Goal: Task Accomplishment & Management: Use online tool/utility

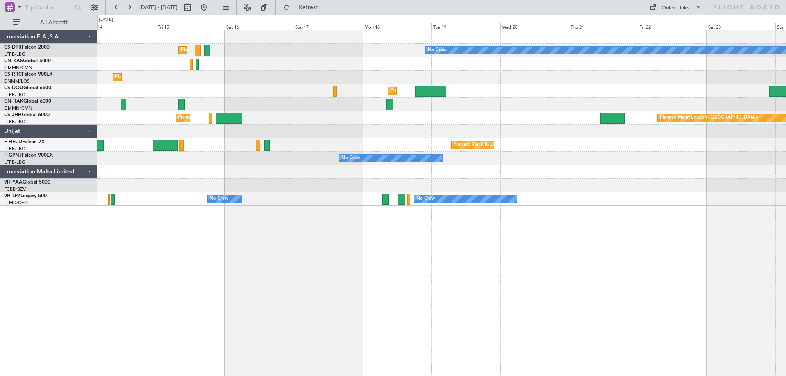
click at [626, 89] on div "No Crew Planned Maint [GEOGRAPHIC_DATA] ([GEOGRAPHIC_DATA]) Planned Maint Sofia…" at bounding box center [441, 118] width 688 height 176
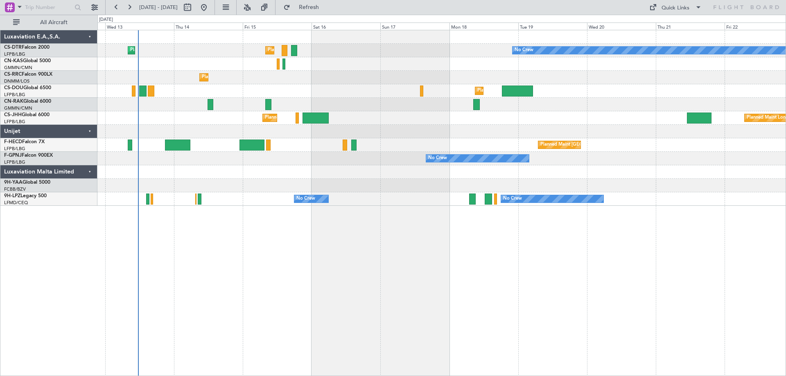
click at [563, 88] on div "No Crew Planned Maint [GEOGRAPHIC_DATA] ([GEOGRAPHIC_DATA]) Planned Maint Sofia…" at bounding box center [441, 118] width 688 height 176
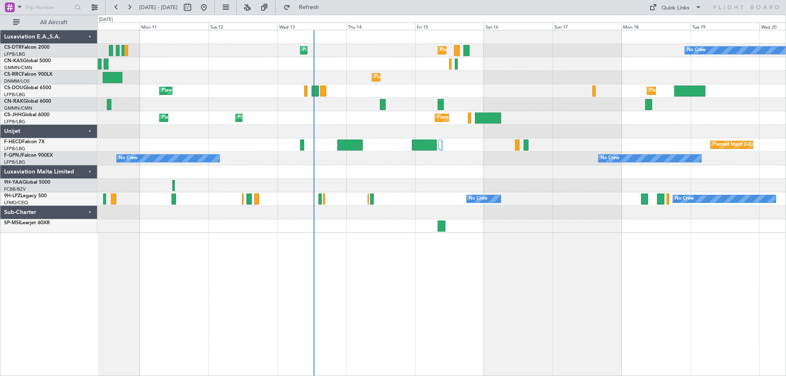
click at [562, 148] on div "Planned Maint [GEOGRAPHIC_DATA] ([GEOGRAPHIC_DATA]) No Crew" at bounding box center [441, 145] width 688 height 14
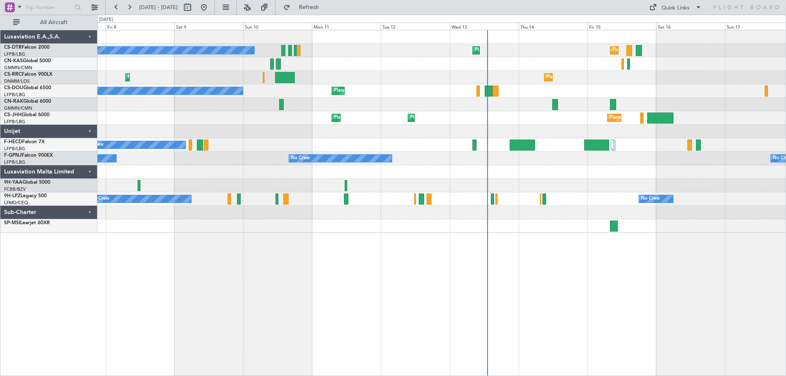
click at [401, 90] on div "Planned Maint [GEOGRAPHIC_DATA] ([GEOGRAPHIC_DATA]) No Crew Planned Maint [GEOG…" at bounding box center [441, 91] width 688 height 14
click at [509, 101] on div "Planned Maint [GEOGRAPHIC_DATA] ([GEOGRAPHIC_DATA]) Planned Maint Sofia No Crew…" at bounding box center [441, 131] width 688 height 203
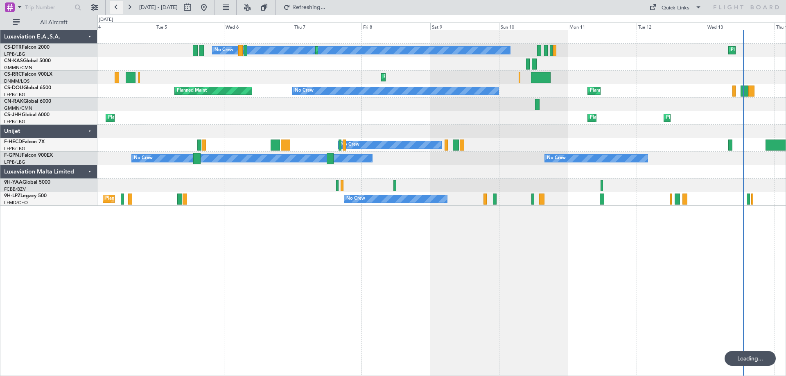
click at [118, 8] on button at bounding box center [116, 7] width 13 height 13
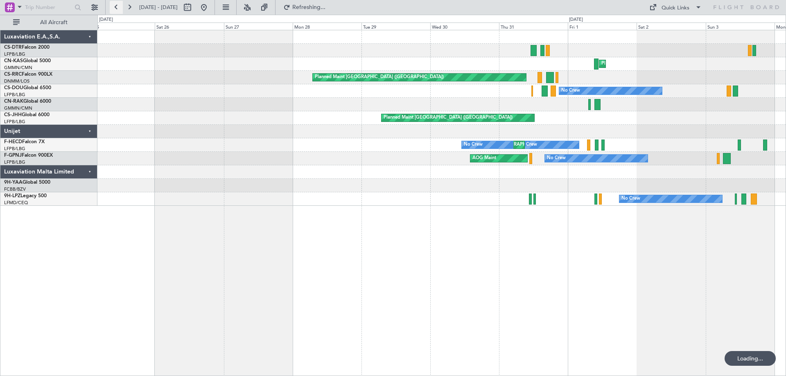
click at [118, 8] on button at bounding box center [116, 7] width 13 height 13
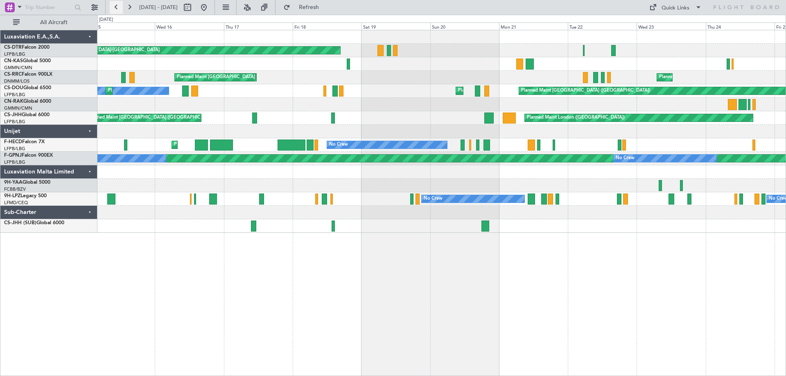
click at [118, 8] on button at bounding box center [116, 7] width 13 height 13
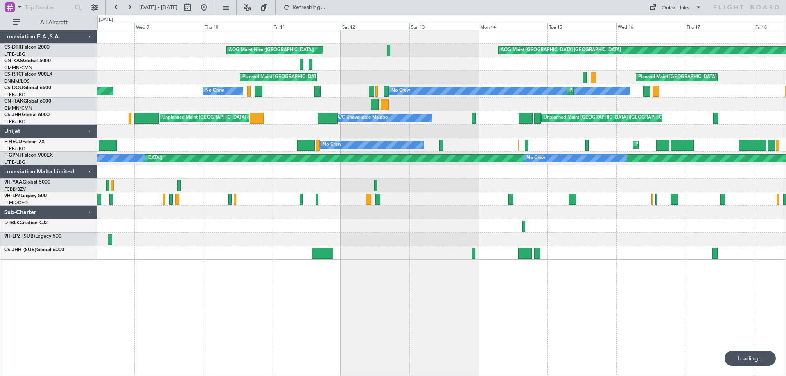
click at [237, 110] on div "AOG Maint [GEOGRAPHIC_DATA]-[GEOGRAPHIC_DATA] [GEOGRAPHIC_DATA] ([GEOGRAPHIC_DA…" at bounding box center [441, 145] width 688 height 230
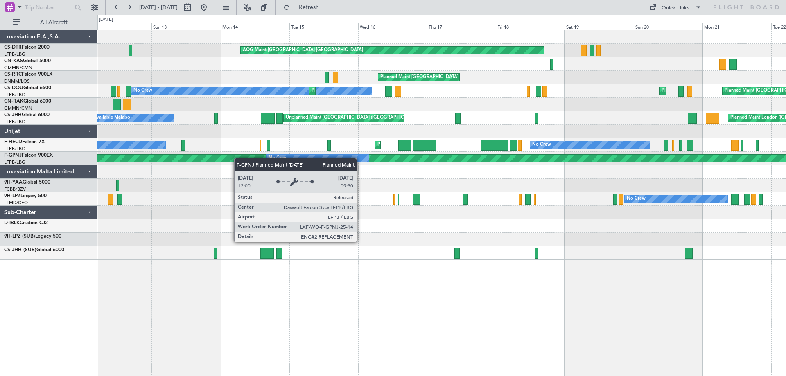
click at [170, 165] on div "AOG Maint [GEOGRAPHIC_DATA]-[GEOGRAPHIC_DATA] [GEOGRAPHIC_DATA] ([GEOGRAPHIC_DA…" at bounding box center [441, 145] width 688 height 230
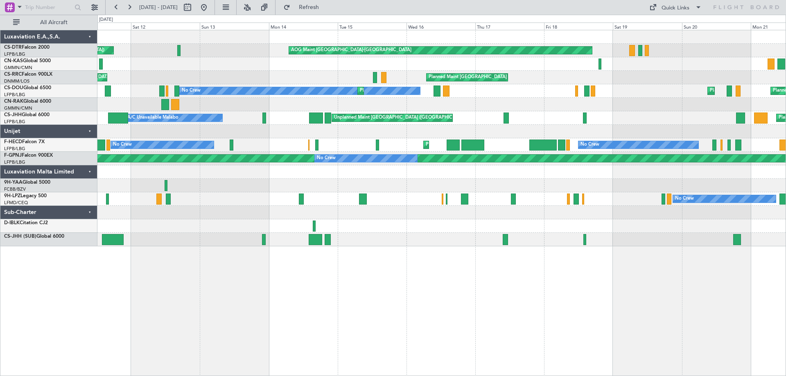
click at [367, 140] on div "Planned Maint [GEOGRAPHIC_DATA] ([GEOGRAPHIC_DATA]) No Crew No Crew" at bounding box center [441, 145] width 688 height 14
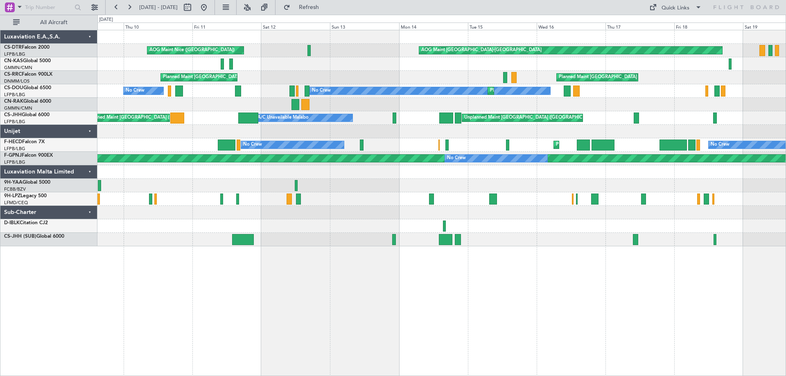
click at [455, 150] on div "Planned Maint [GEOGRAPHIC_DATA] ([GEOGRAPHIC_DATA]) No Crew No Crew Planned Mai…" at bounding box center [441, 145] width 688 height 14
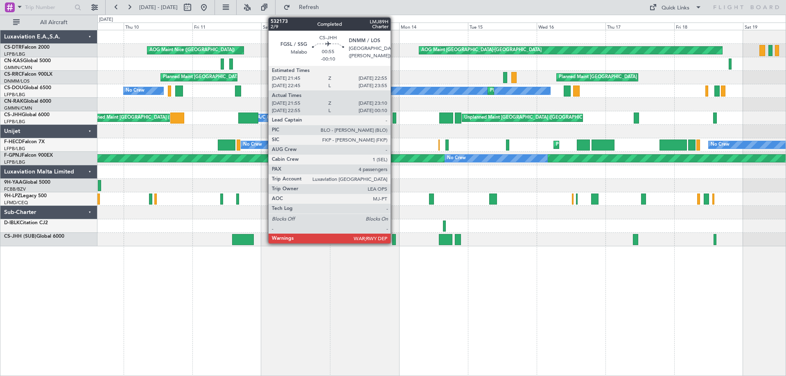
click at [394, 121] on div at bounding box center [394, 118] width 4 height 11
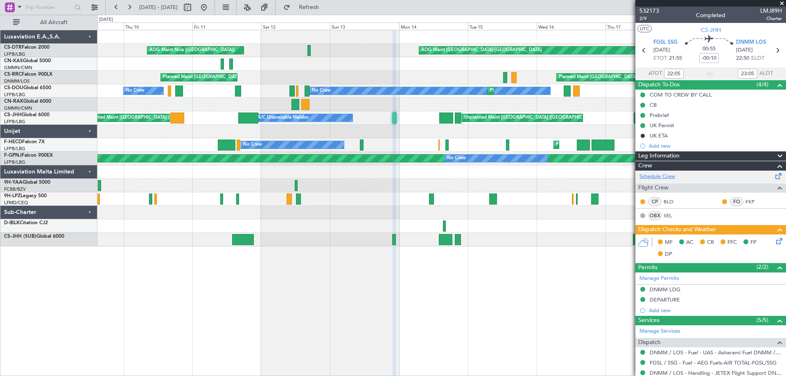
click at [654, 177] on link "Schedule Crew" at bounding box center [657, 177] width 36 height 8
click at [782, 3] on span at bounding box center [782, 3] width 8 height 7
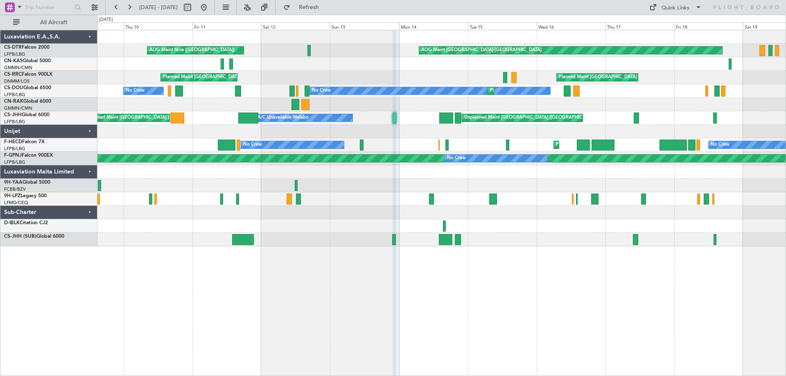
type input "0"
click at [783, 193] on div "AOG Maint [GEOGRAPHIC_DATA]-[GEOGRAPHIC_DATA] [GEOGRAPHIC_DATA] ([GEOGRAPHIC_DA…" at bounding box center [441, 138] width 688 height 216
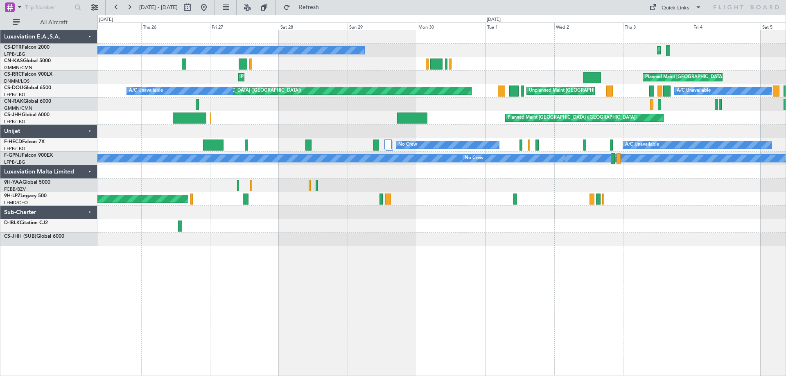
click at [692, 228] on div "Planned Maint Sofia No Crew Planned Maint [GEOGRAPHIC_DATA] ([GEOGRAPHIC_DATA])…" at bounding box center [441, 138] width 688 height 216
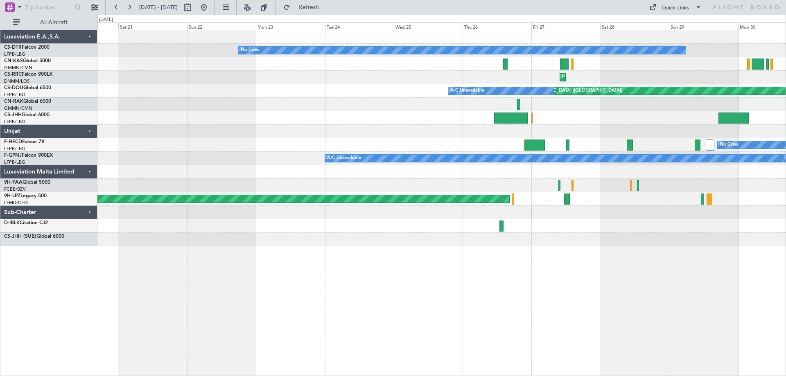
click at [669, 185] on div at bounding box center [441, 186] width 688 height 14
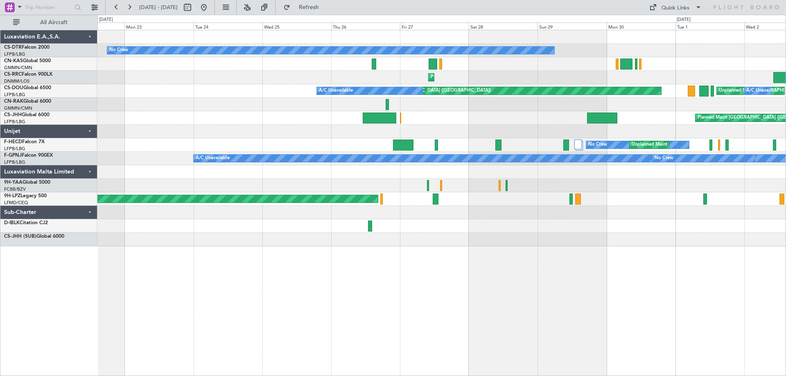
click at [383, 173] on div at bounding box center [441, 172] width 688 height 14
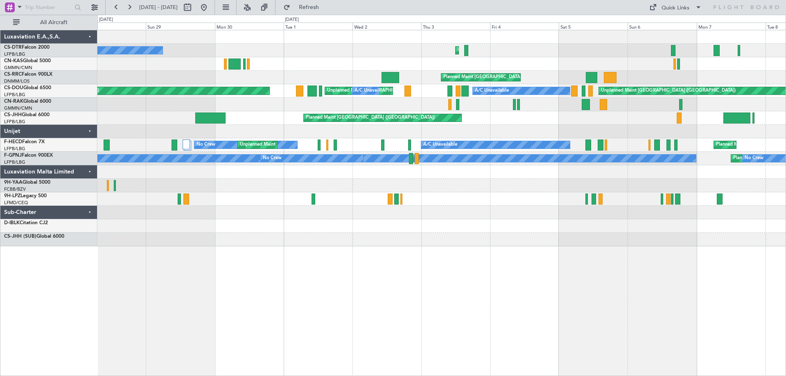
click at [112, 170] on div "No Crew Planned Maint Sofia [GEOGRAPHIC_DATA] ([GEOGRAPHIC_DATA]) Planned Maint…" at bounding box center [441, 138] width 688 height 216
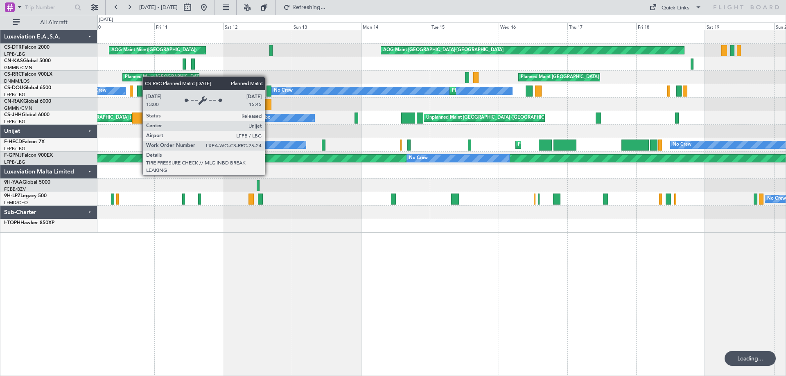
click at [135, 77] on div "AOG Maint Nice ([GEOGRAPHIC_DATA]) AOG Maint [GEOGRAPHIC_DATA]-[GEOGRAPHIC_DATA…" at bounding box center [441, 131] width 688 height 203
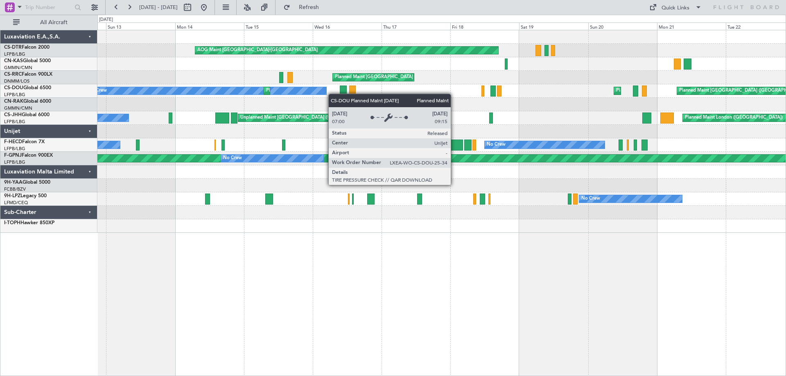
click at [37, 105] on div "AOG Maint [GEOGRAPHIC_DATA]-[GEOGRAPHIC_DATA] [GEOGRAPHIC_DATA] ([GEOGRAPHIC_DA…" at bounding box center [393, 195] width 786 height 361
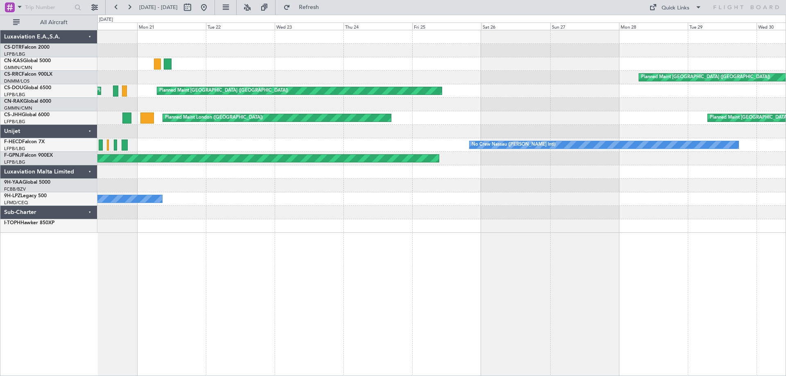
click at [591, 107] on div "AOG Maint [GEOGRAPHIC_DATA]-[GEOGRAPHIC_DATA] Planned Maint [GEOGRAPHIC_DATA] (…" at bounding box center [441, 131] width 688 height 203
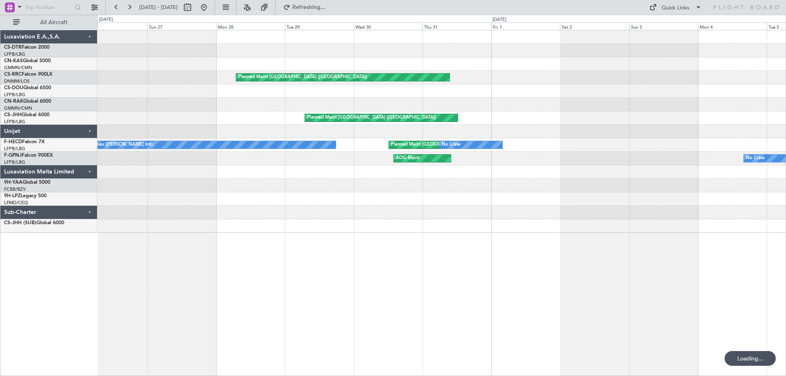
click at [343, 112] on div "Planned Maint [GEOGRAPHIC_DATA] ([GEOGRAPHIC_DATA]) Planned Maint Planned Maint…" at bounding box center [441, 131] width 688 height 203
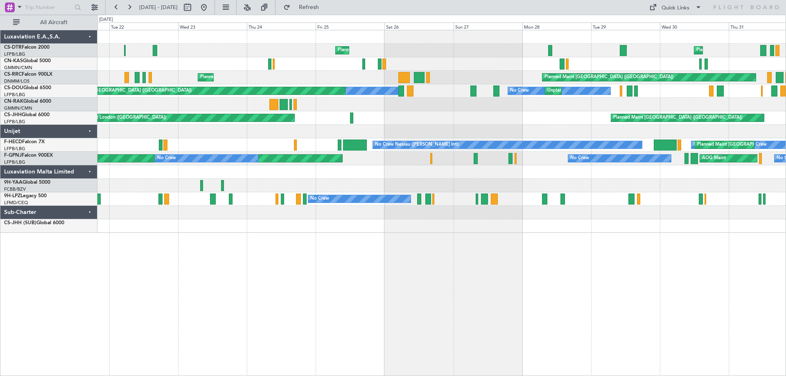
click at [785, 187] on div "Planned Maint Nice ([GEOGRAPHIC_DATA]) Planned Maint [PERSON_NAME] ([GEOGRAPHIC…" at bounding box center [393, 195] width 786 height 361
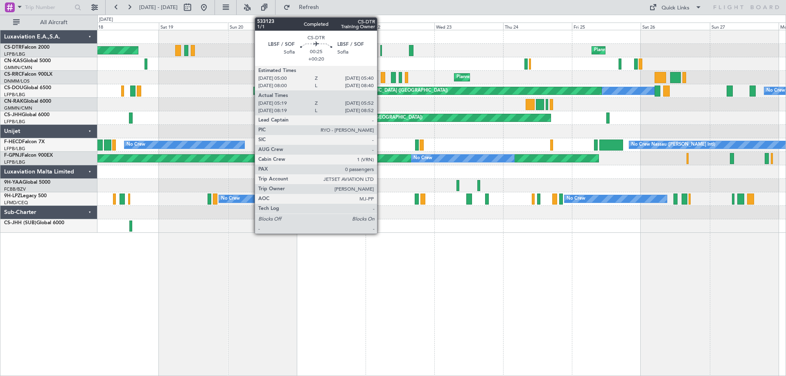
click at [382, 53] on div at bounding box center [381, 50] width 2 height 11
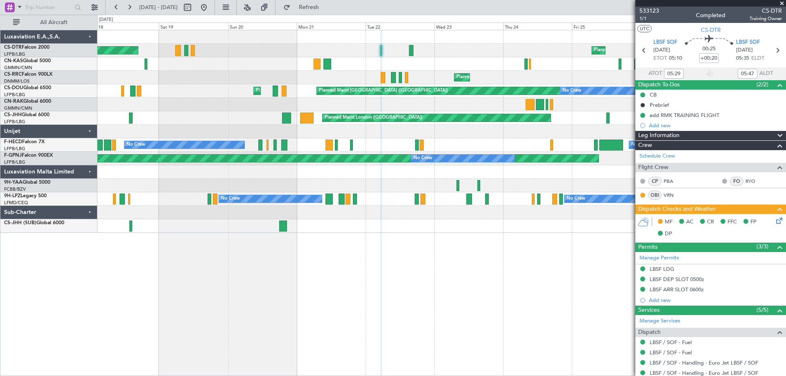
click at [783, 1] on span at bounding box center [782, 3] width 8 height 7
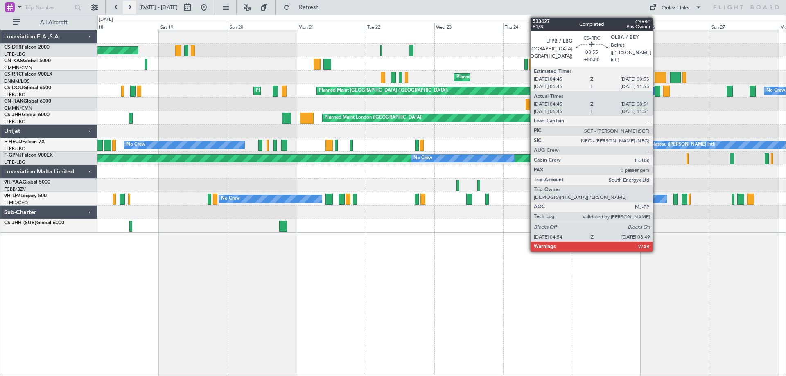
click at [128, 8] on button at bounding box center [129, 7] width 13 height 13
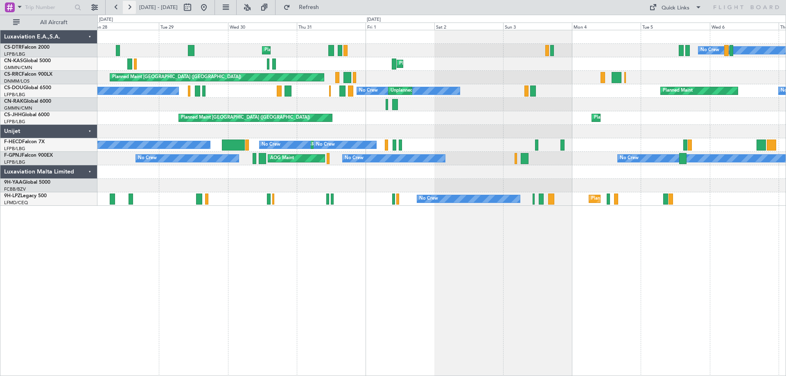
click at [127, 7] on button at bounding box center [129, 7] width 13 height 13
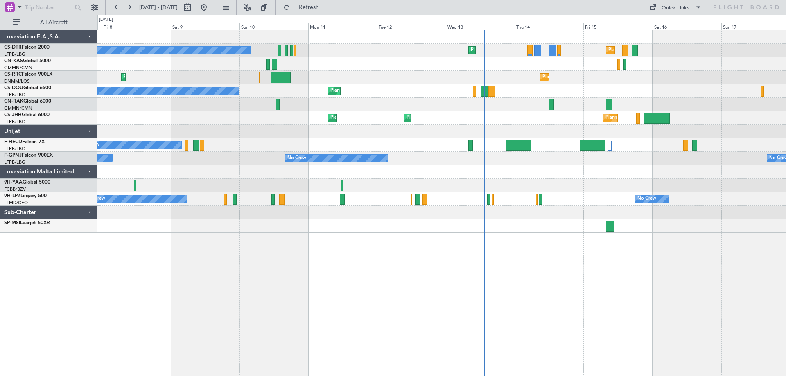
click at [545, 52] on div "No Crew Planned Maint [GEOGRAPHIC_DATA] ([GEOGRAPHIC_DATA]) Planned Maint Sofia…" at bounding box center [441, 131] width 688 height 203
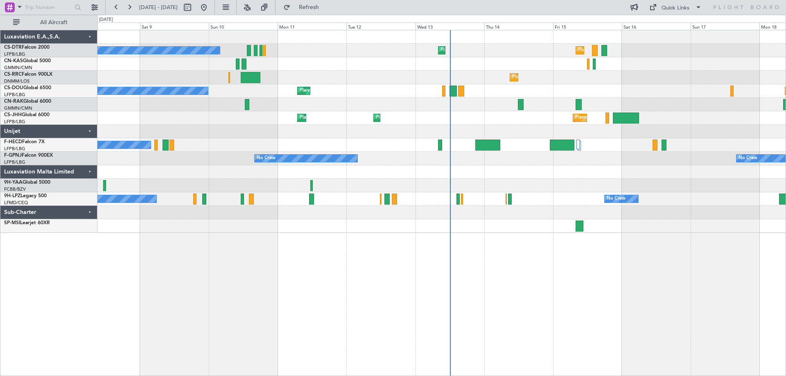
click at [701, 7] on span at bounding box center [698, 7] width 10 height 10
click at [667, 30] on button "Trip Builder" at bounding box center [675, 27] width 61 height 20
